Goal: Transaction & Acquisition: Obtain resource

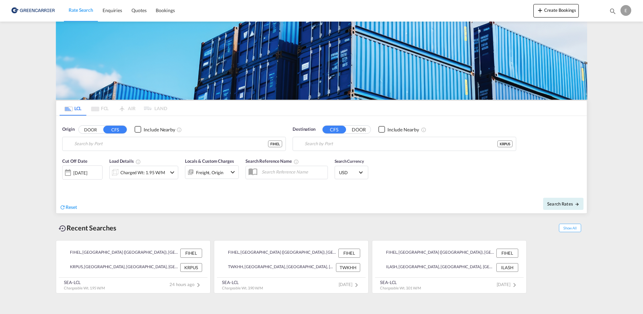
type input "[GEOGRAPHIC_DATA] ([GEOGRAPHIC_DATA]), [GEOGRAPHIC_DATA]"
type input "Busan, KRPUS"
click at [509, 145] on button "Clear Input" at bounding box center [509, 144] width 10 height 10
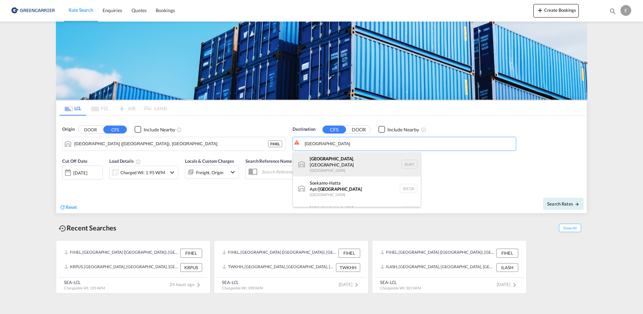
click at [329, 160] on div "[GEOGRAPHIC_DATA] , [GEOGRAPHIC_DATA] [GEOGRAPHIC_DATA] IDJKT" at bounding box center [357, 164] width 128 height 24
type input "[GEOGRAPHIC_DATA], [GEOGRAPHIC_DATA], IDJKT"
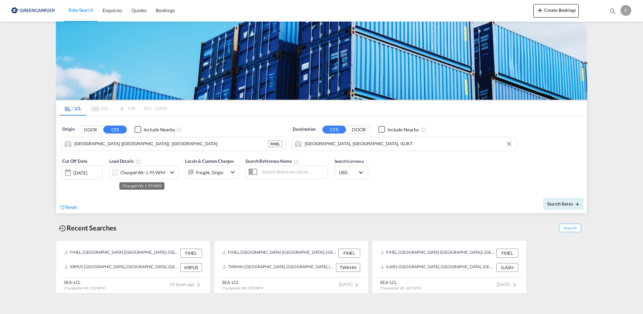
click at [158, 174] on div "Charged Wt: 1.95 W/M" at bounding box center [142, 172] width 45 height 9
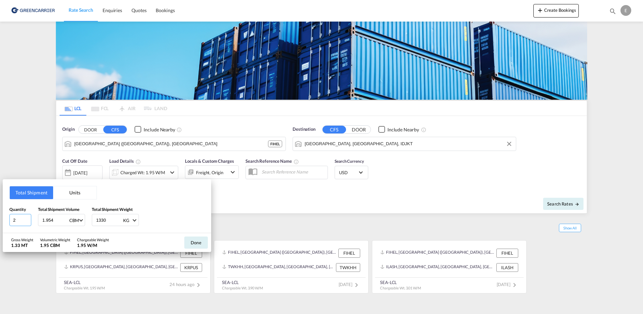
drag, startPoint x: 22, startPoint y: 220, endPoint x: 5, endPoint y: 223, distance: 17.1
click at [5, 223] on div "Total Shipment Units Quantity 2 Total Shipment Volume 1.954 CBM CBM CFT Total S…" at bounding box center [107, 206] width 209 height 54
type input "4"
type input "3.676"
drag, startPoint x: 113, startPoint y: 219, endPoint x: 89, endPoint y: 216, distance: 24.3
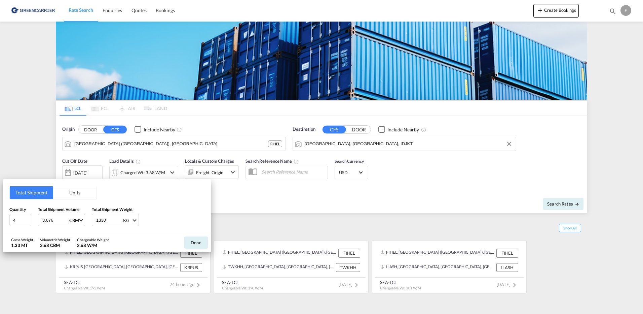
click at [89, 216] on div "Quantity 4 Total Shipment Volume 3.676 CBM CBM CFT Total Shipment Weight 1330 K…" at bounding box center [106, 216] width 195 height 20
type input "2704"
click at [164, 215] on div "Quantity 4 Total Shipment Volume 3.676 CBM CBM CFT Total Shipment Weight 2704 K…" at bounding box center [106, 216] width 195 height 20
click at [194, 241] on button "Done" at bounding box center [196, 242] width 24 height 12
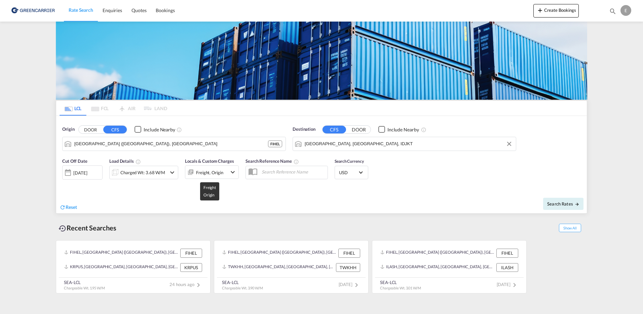
click at [217, 172] on div "Freight, Origin" at bounding box center [209, 172] width 27 height 9
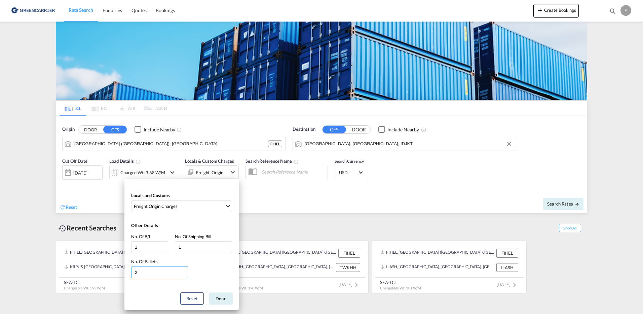
drag, startPoint x: 134, startPoint y: 277, endPoint x: 139, endPoint y: 274, distance: 5.4
click at [135, 275] on input "2" at bounding box center [159, 272] width 57 height 12
drag, startPoint x: 141, startPoint y: 274, endPoint x: 109, endPoint y: 274, distance: 32.0
click at [109, 274] on div "Locals and Customs Freight , Origin Charges Clear All Select All Freight Origin…" at bounding box center [321, 157] width 643 height 314
type input "4"
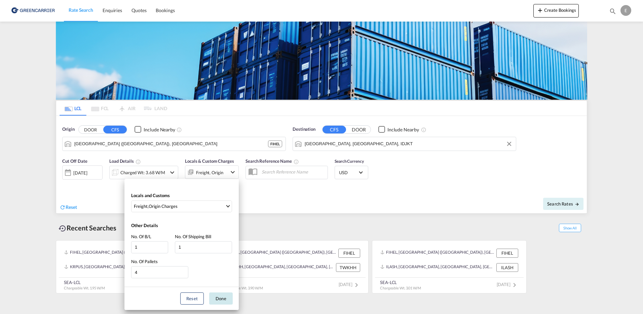
click at [218, 297] on button "Done" at bounding box center [221, 298] width 24 height 12
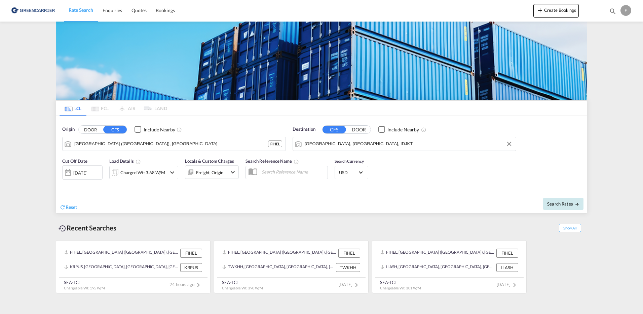
click at [571, 206] on span "Search Rates" at bounding box center [564, 203] width 32 height 5
type input "FIHEL to IDJKT / [DATE]"
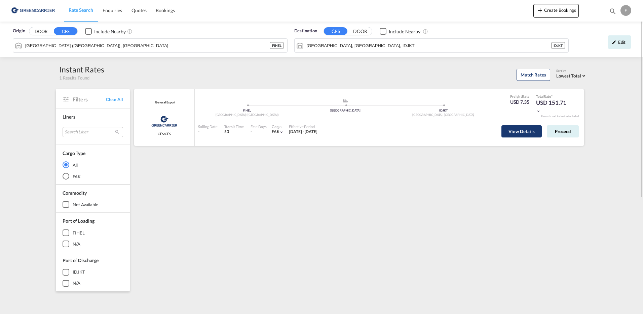
click at [519, 130] on button "View Details" at bounding box center [522, 131] width 40 height 12
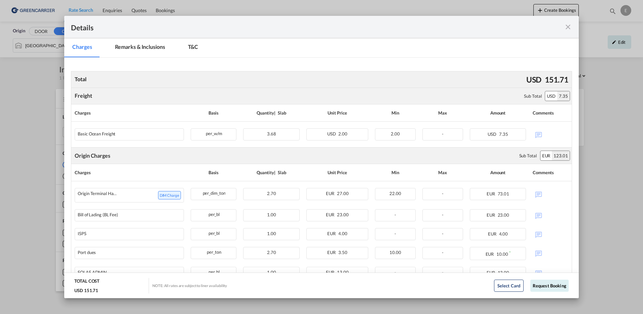
scroll to position [125, 0]
